Goal: Task Accomplishment & Management: Manage account settings

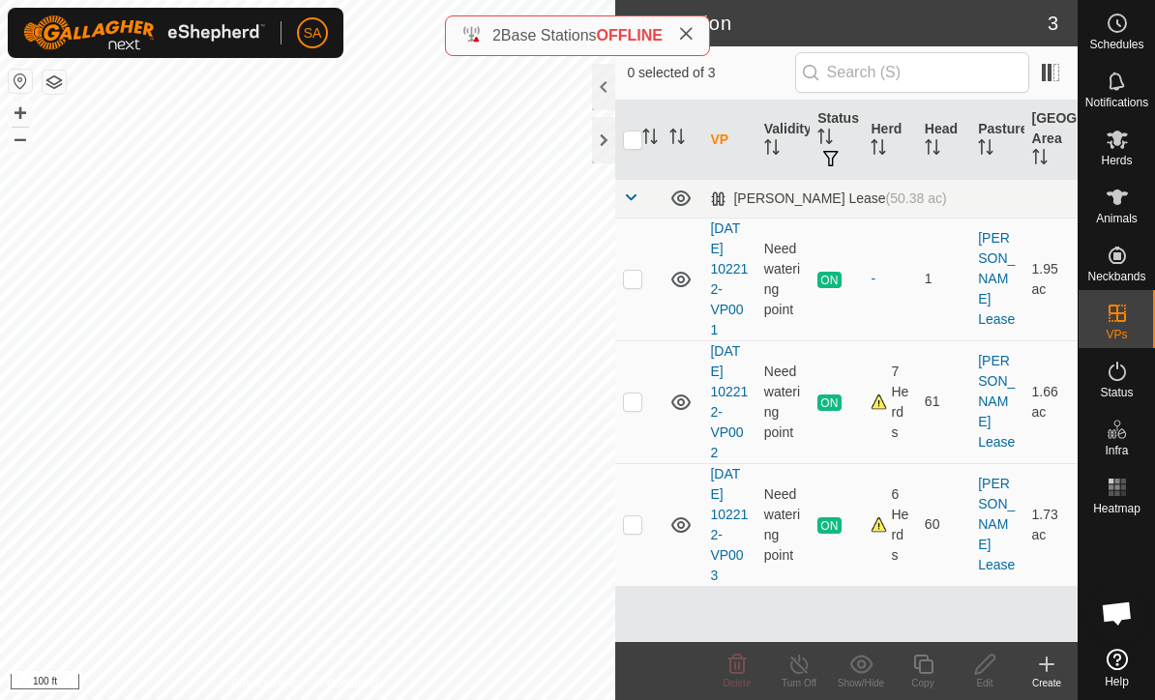
click at [601, 144] on div at bounding box center [603, 140] width 23 height 46
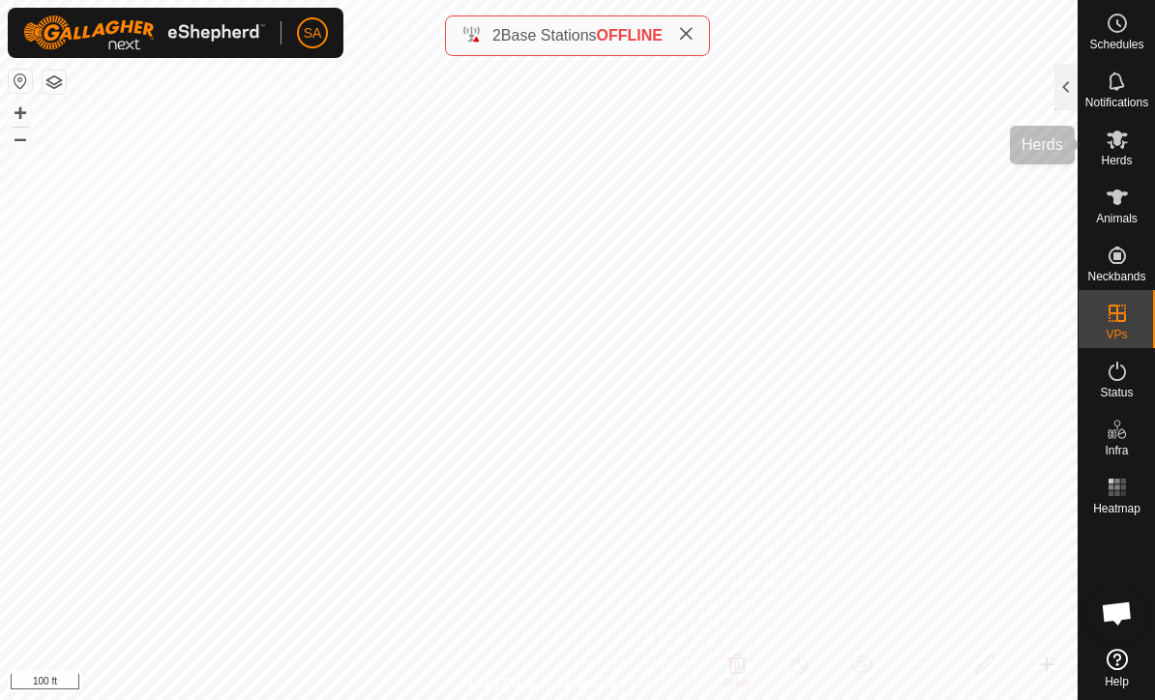
click at [1114, 152] on es-mob-svg-icon at bounding box center [1117, 139] width 35 height 31
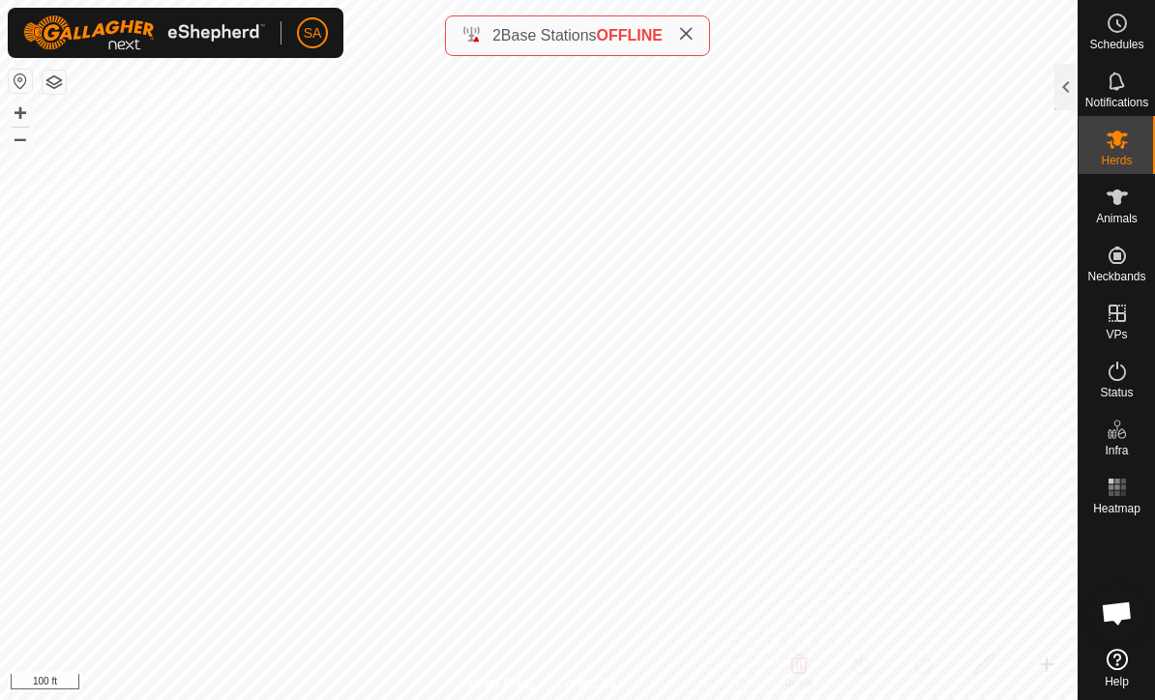
click at [1061, 86] on div at bounding box center [1065, 87] width 23 height 46
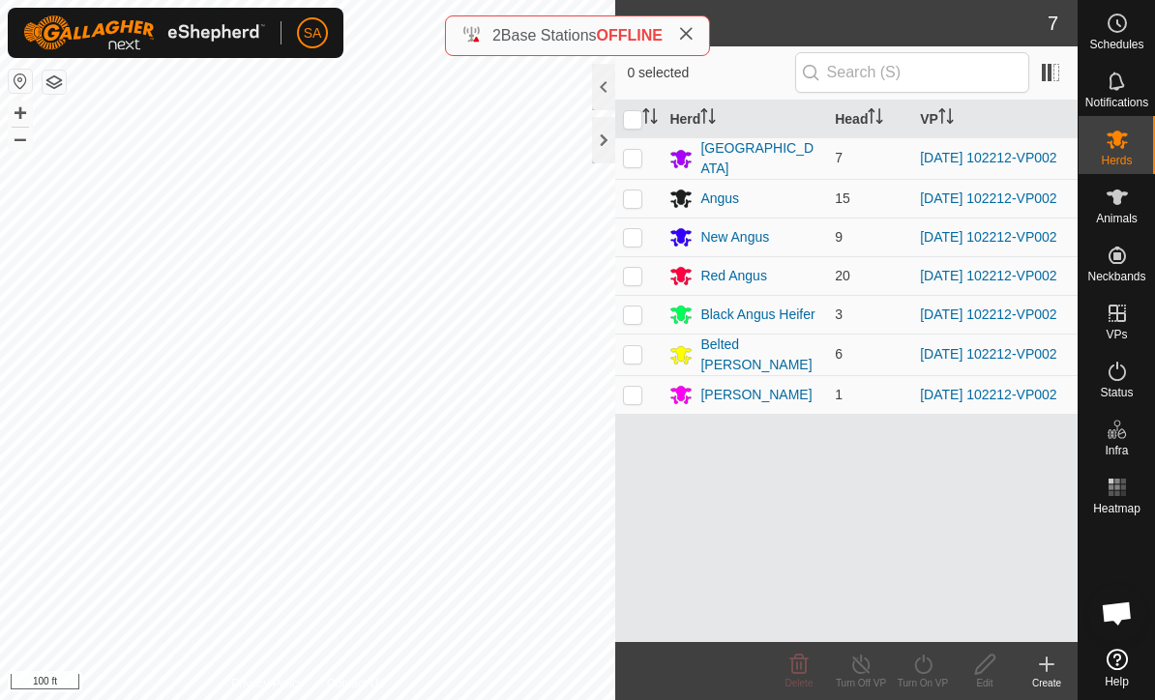
click at [635, 402] on p-checkbox at bounding box center [632, 394] width 19 height 15
click at [809, 672] on icon at bounding box center [798, 664] width 23 height 23
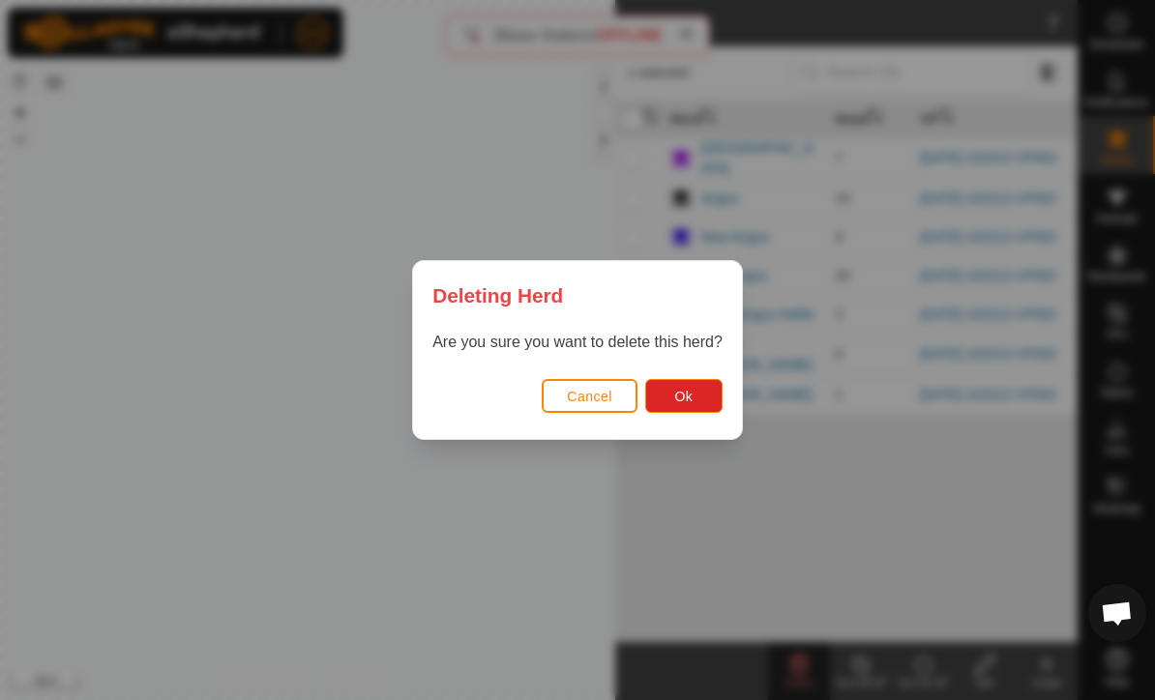
click at [681, 390] on span "Ok" at bounding box center [683, 396] width 18 height 15
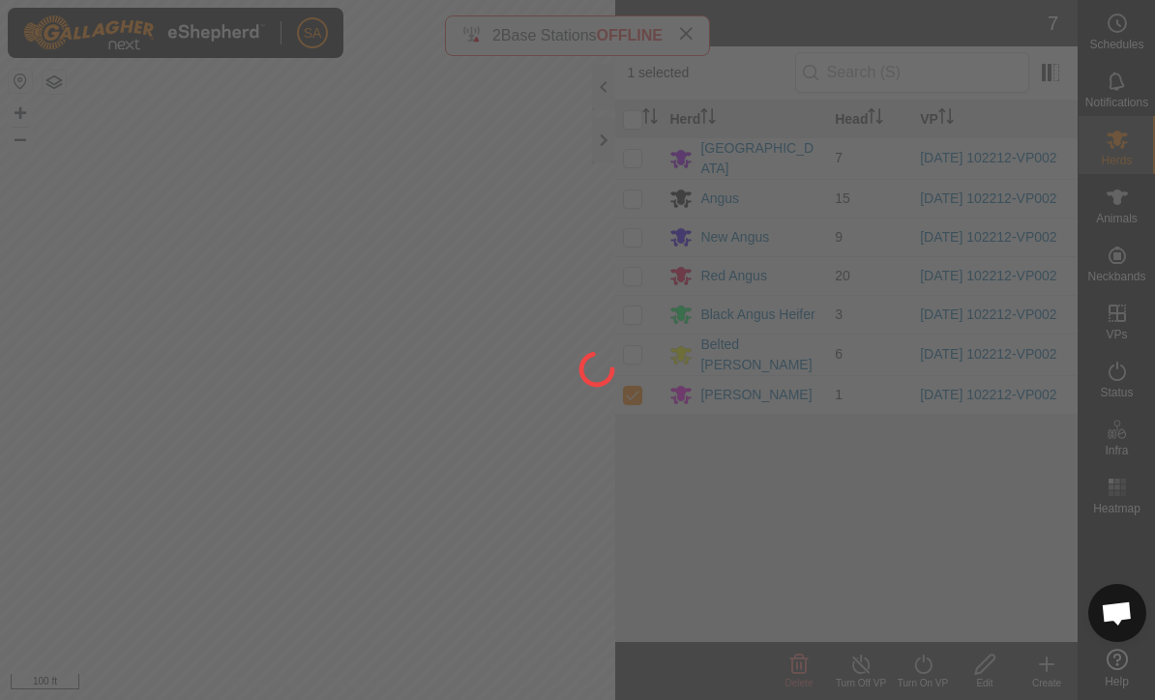
checkbox input "false"
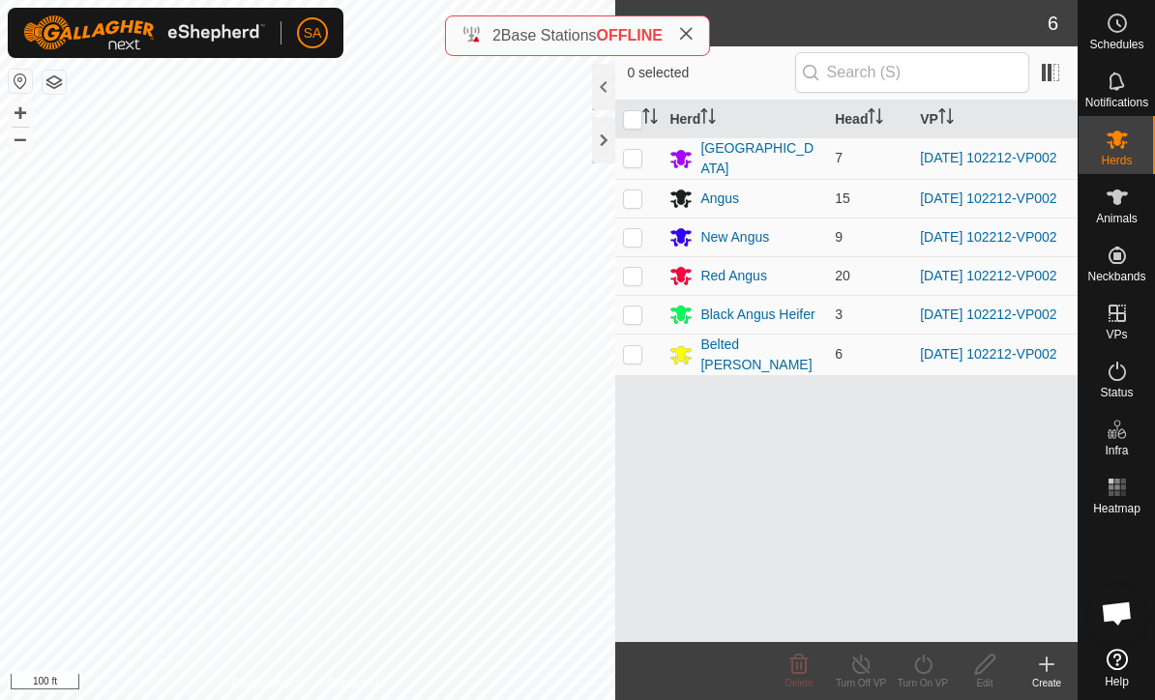
click at [595, 144] on div at bounding box center [603, 140] width 23 height 46
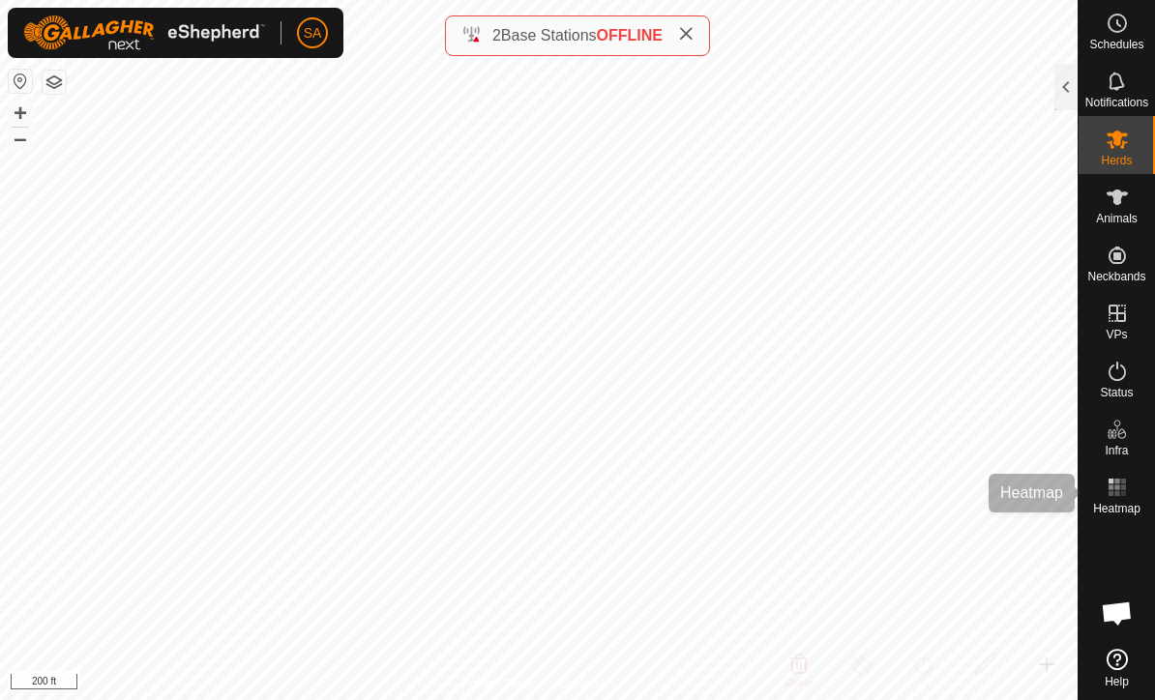
click at [1119, 503] on span "Heatmap" at bounding box center [1116, 509] width 47 height 12
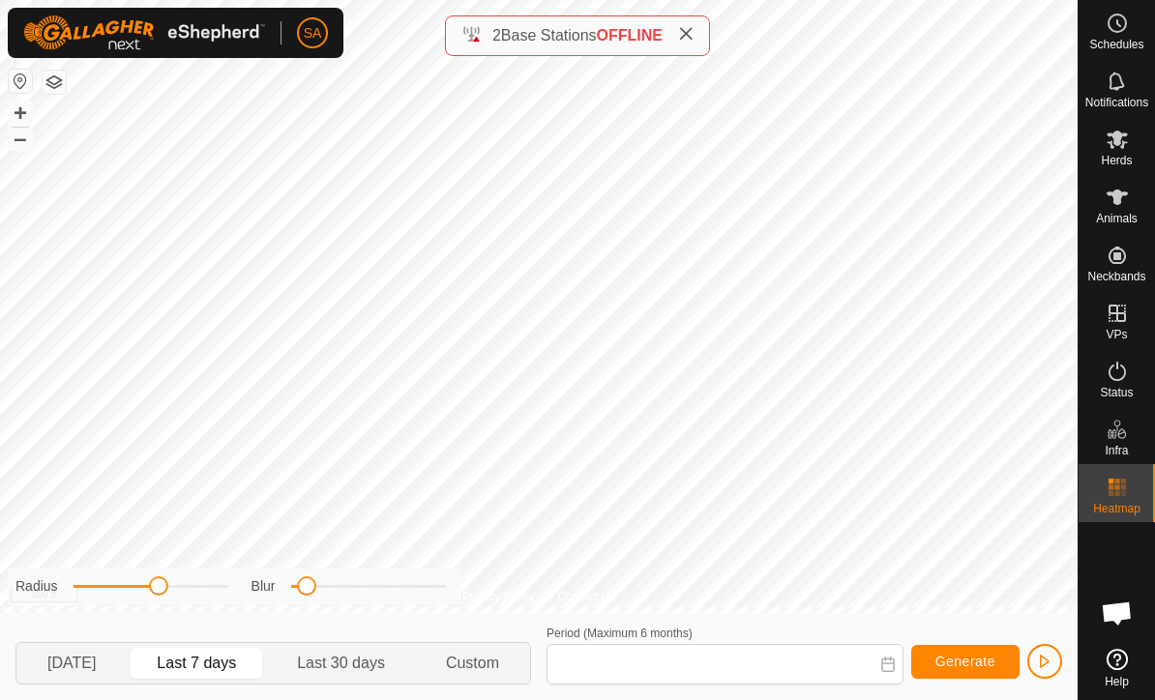
type input "[DATE] - [DATE]"
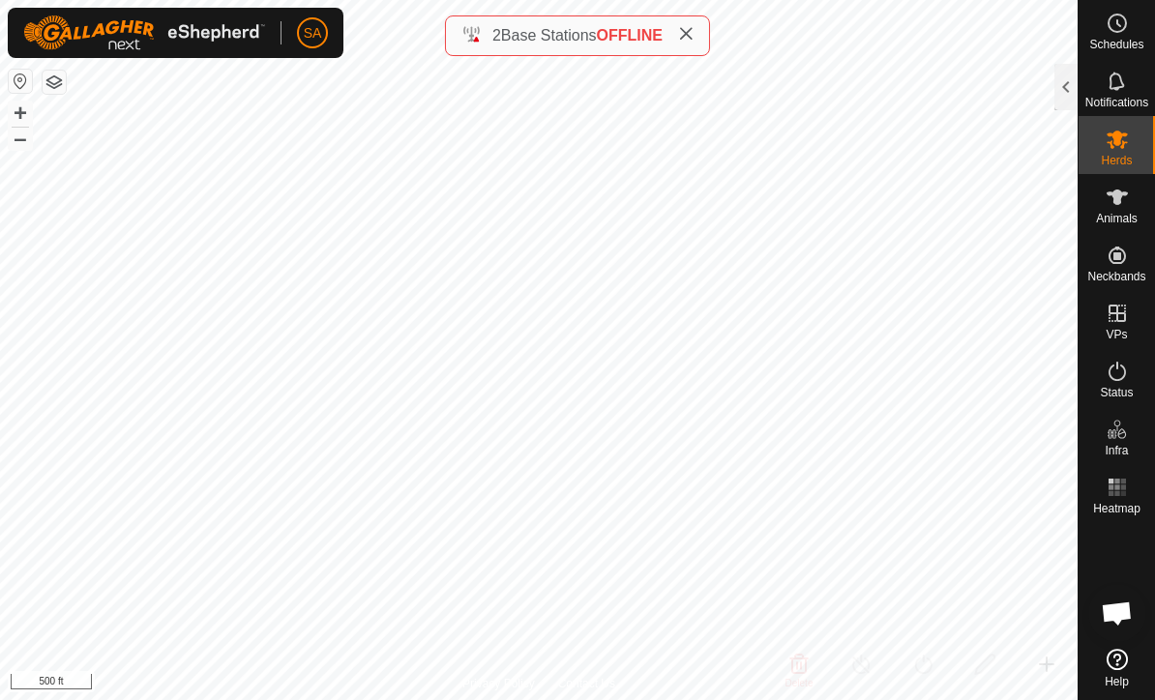
click at [1078, 78] on div "Notifications" at bounding box center [1116, 87] width 76 height 58
click at [1071, 82] on div at bounding box center [1065, 87] width 23 height 46
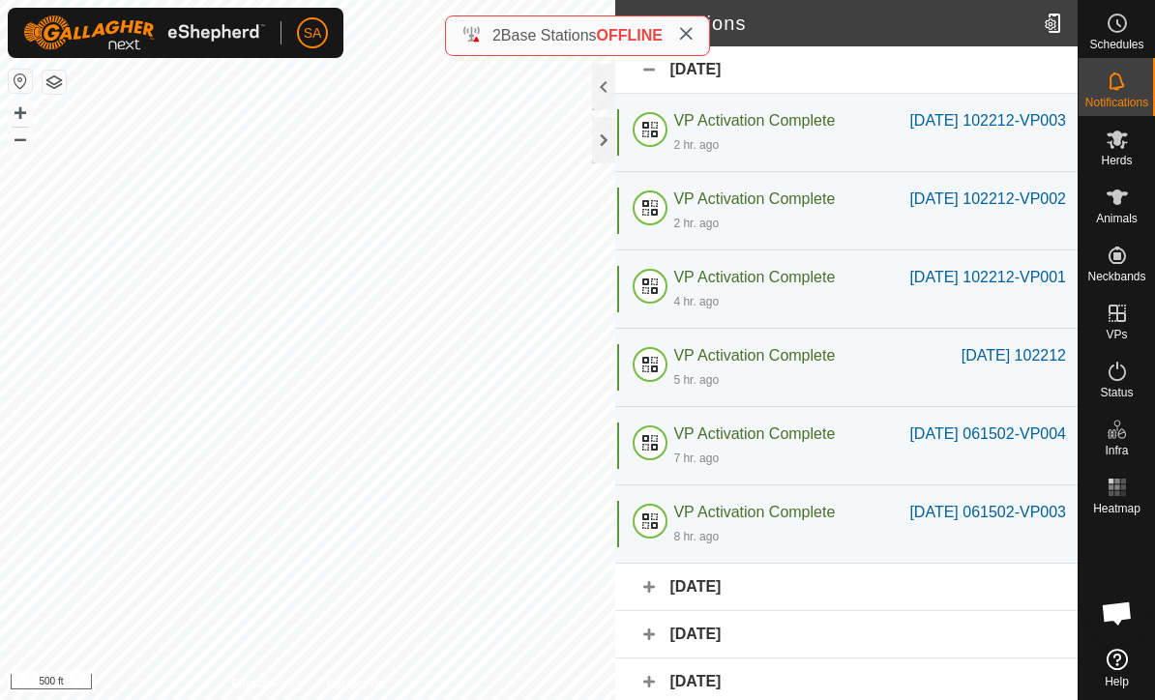
click at [607, 137] on div at bounding box center [603, 140] width 23 height 46
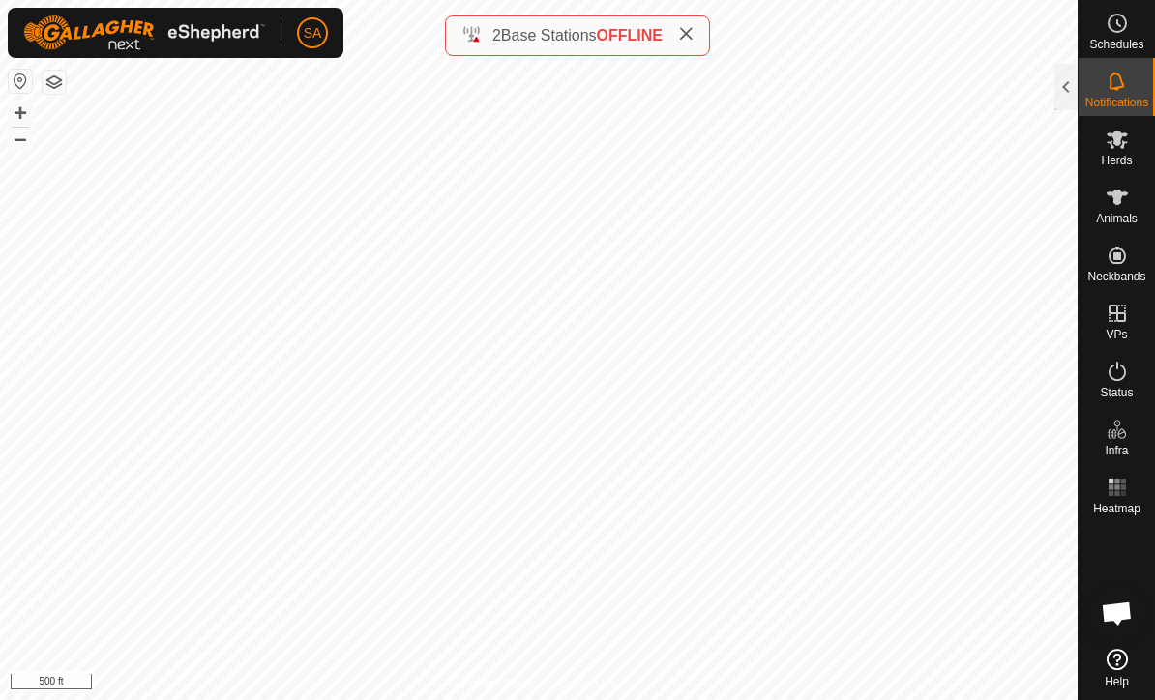
click at [697, 23] on div "2 Base Stations OFFLINE" at bounding box center [577, 35] width 265 height 41
click at [693, 34] on icon at bounding box center [685, 33] width 15 height 15
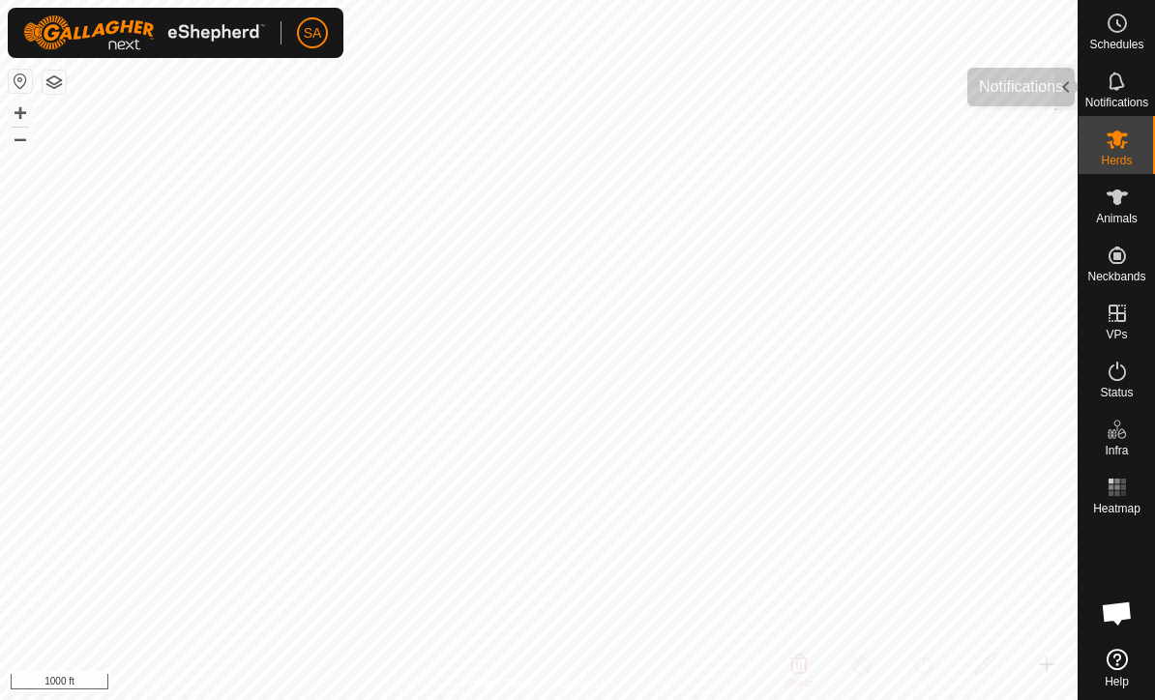
click at [1152, 108] on div "Notifications" at bounding box center [1116, 87] width 76 height 58
